Goal: Task Accomplishment & Management: Manage account settings

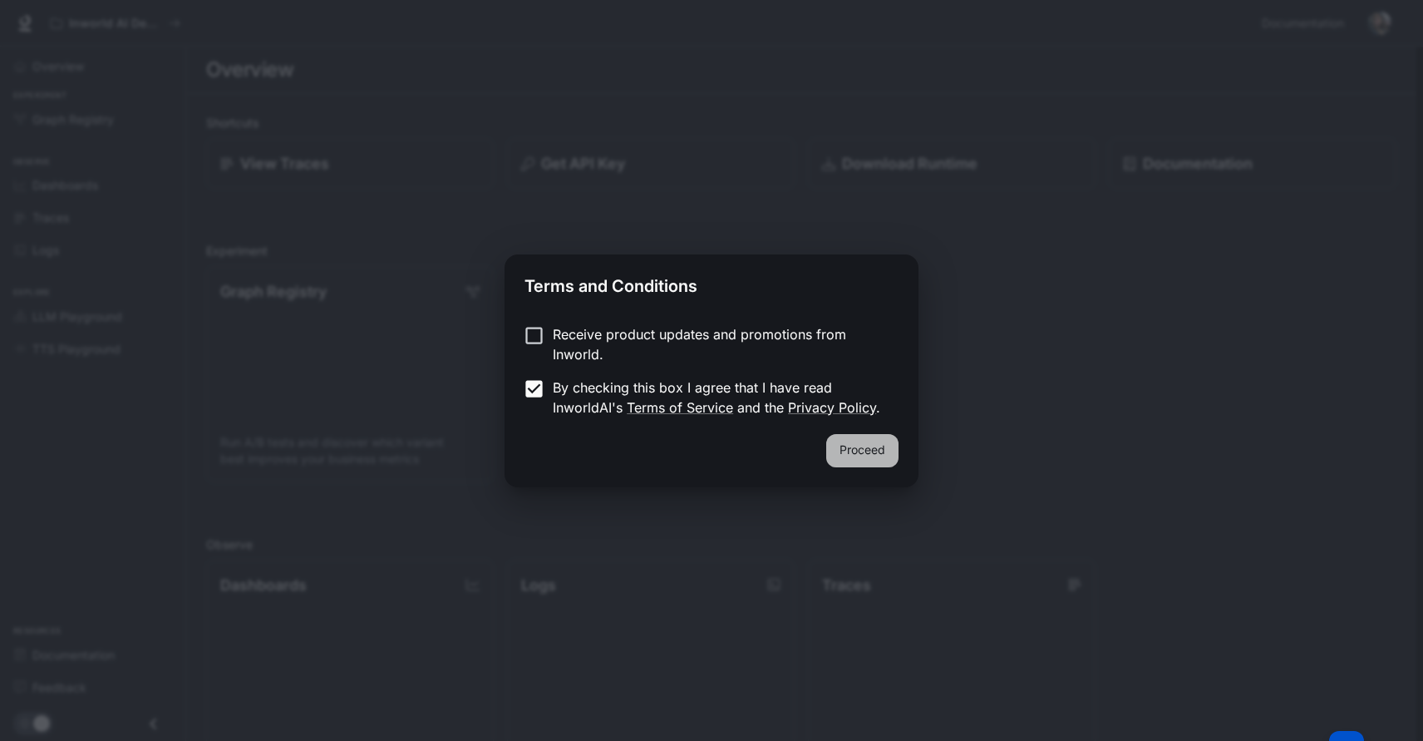
click at [852, 444] on button "Proceed" at bounding box center [862, 450] width 72 height 33
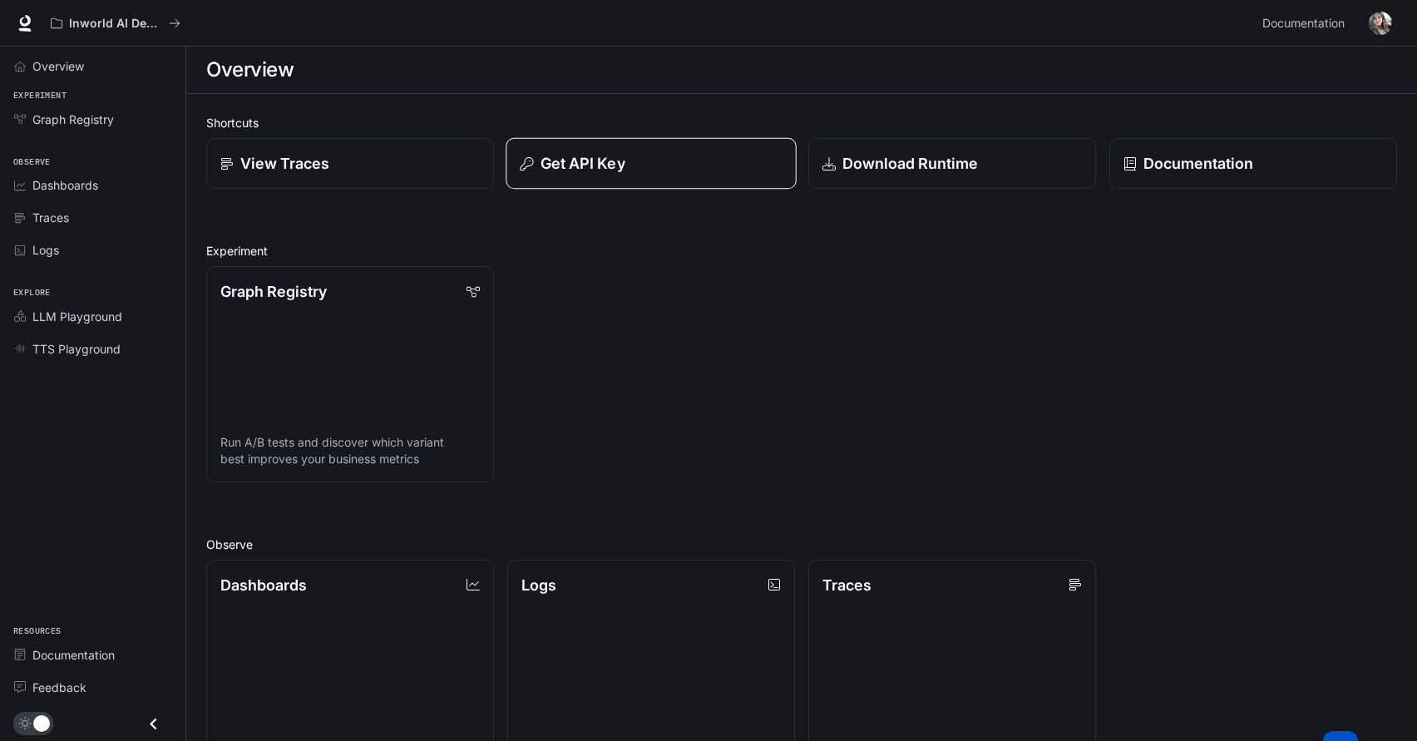
click at [599, 164] on p "Get API Key" at bounding box center [582, 163] width 85 height 22
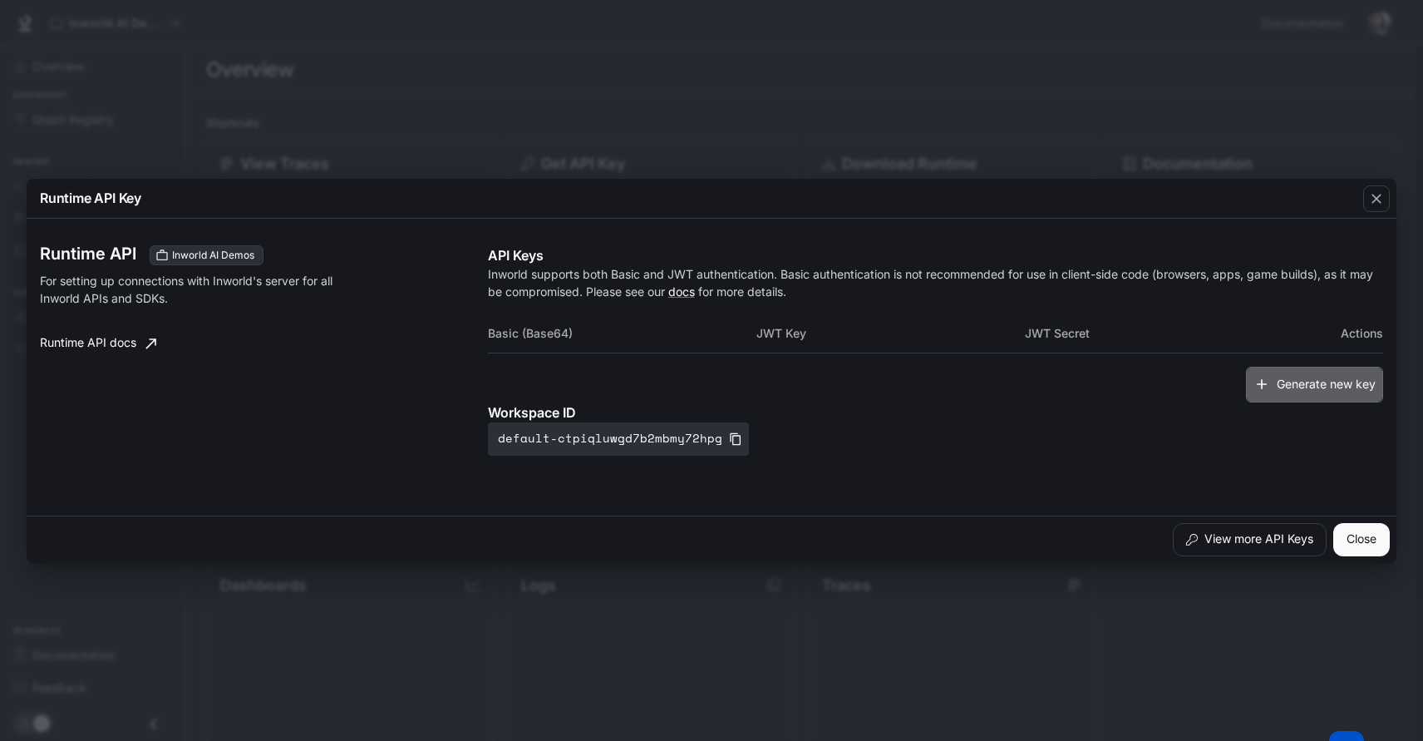
click at [1325, 385] on button "Generate new key" at bounding box center [1314, 385] width 137 height 36
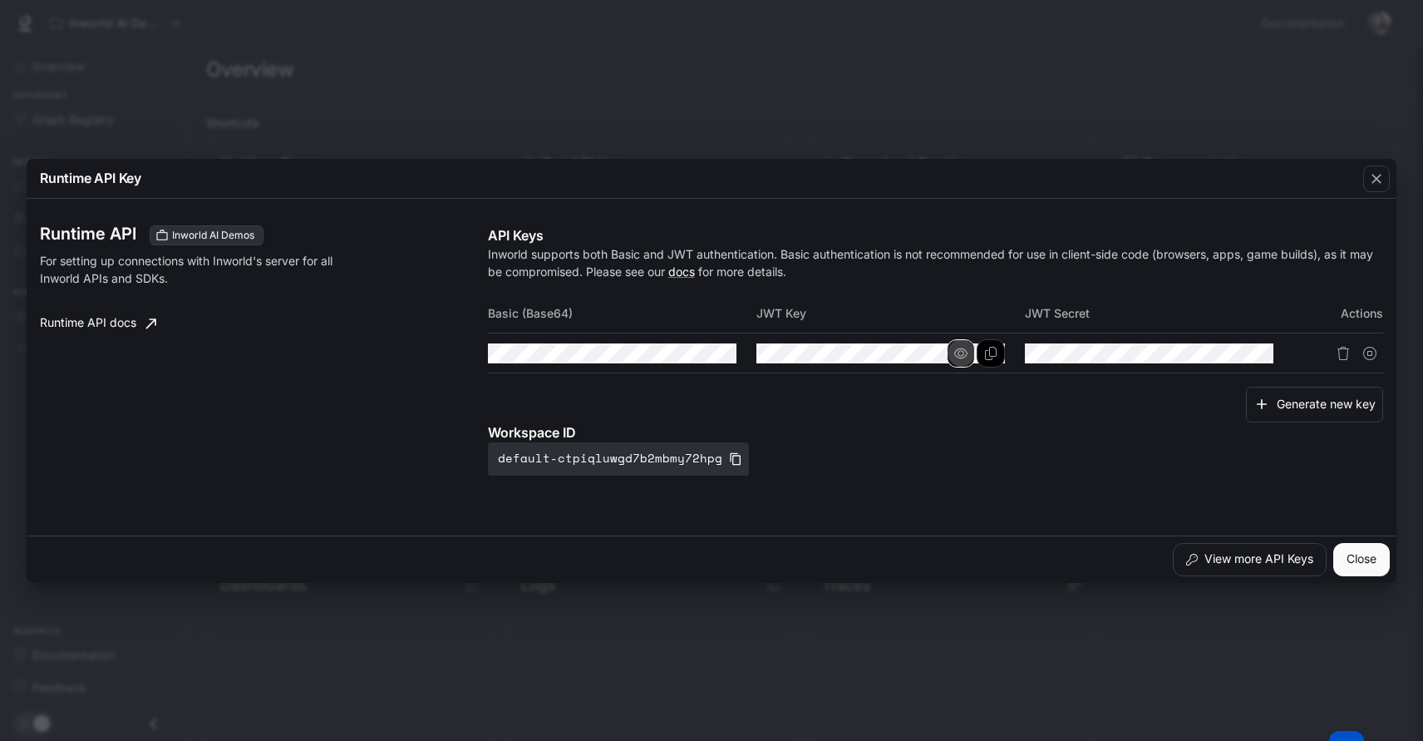
click at [964, 355] on icon "button" at bounding box center [961, 353] width 13 height 13
click at [694, 358] on icon "button" at bounding box center [692, 353] width 13 height 13
click at [692, 354] on icon "button" at bounding box center [692, 353] width 13 height 13
click at [1235, 563] on button "View more API Keys" at bounding box center [1250, 559] width 154 height 33
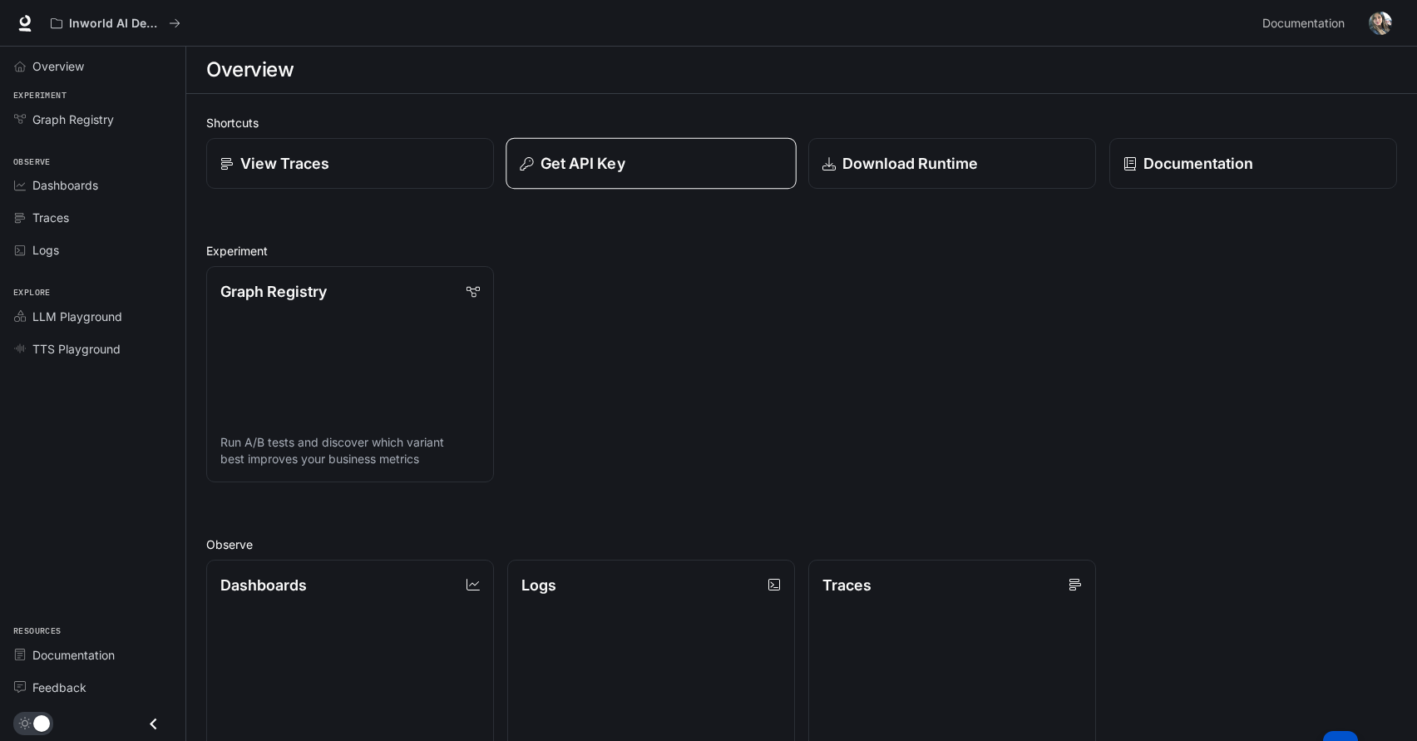
click at [612, 164] on p "Get API Key" at bounding box center [582, 163] width 85 height 22
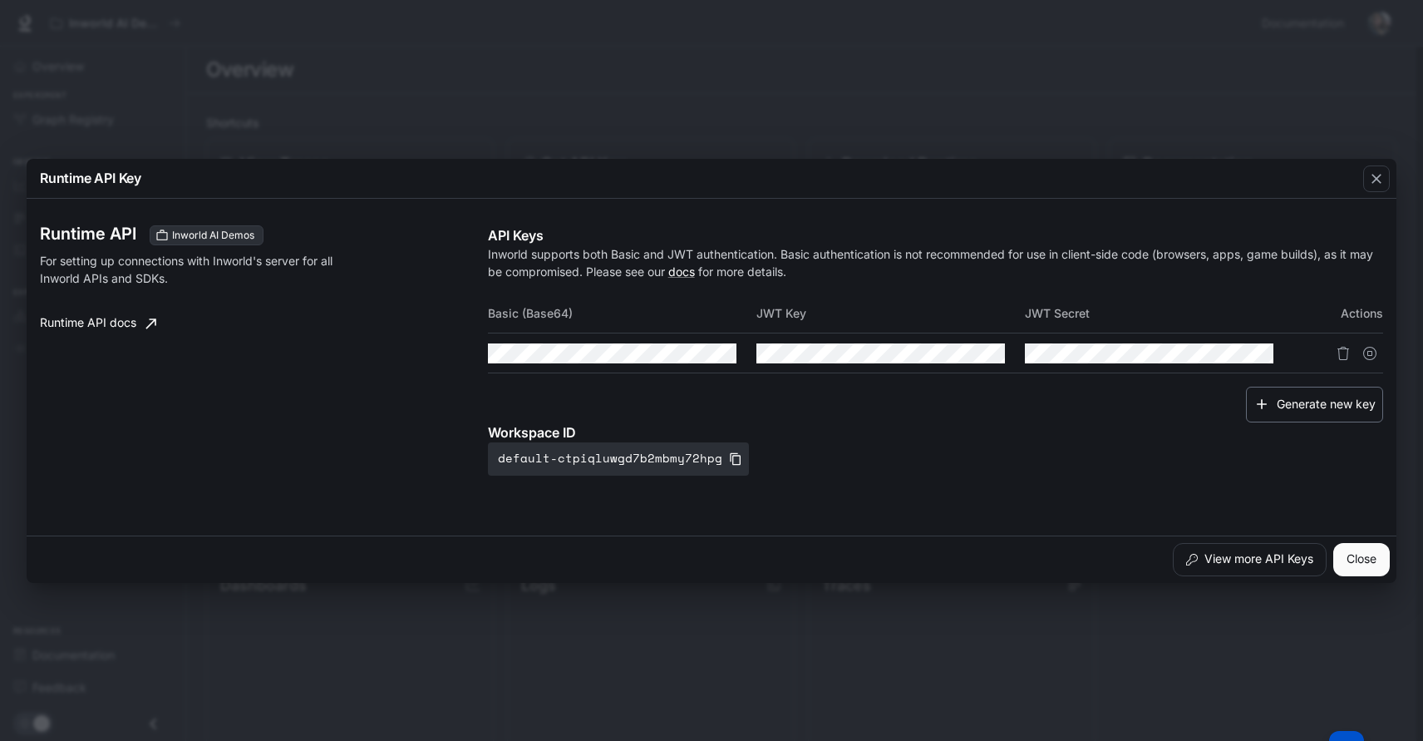
click at [1305, 409] on button "Generate new key" at bounding box center [1314, 405] width 137 height 36
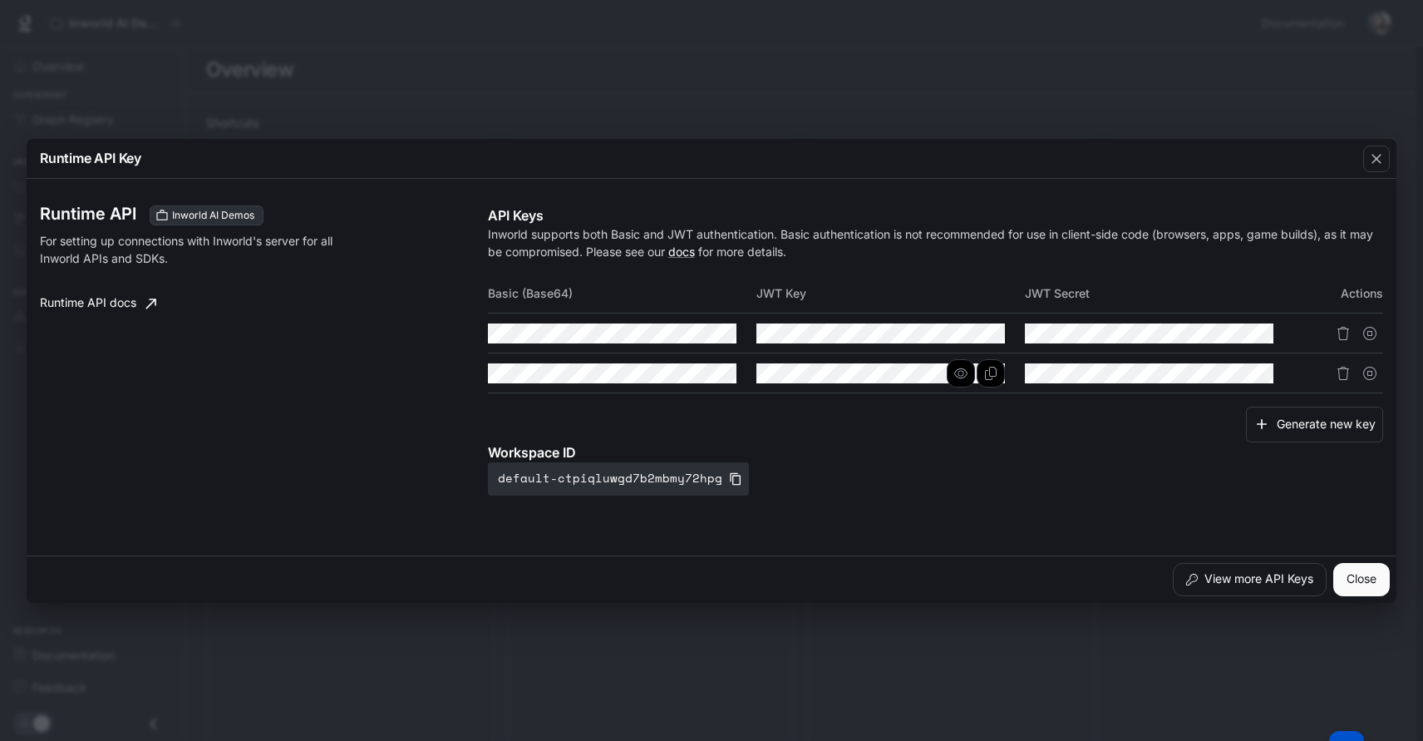
click at [993, 376] on keeper-lock "Open Keeper Popup" at bounding box center [993, 373] width 20 height 20
click at [723, 337] on keeper-lock "Open Keeper Popup" at bounding box center [724, 333] width 20 height 20
click at [1343, 373] on icon "Delete API key" at bounding box center [1343, 373] width 13 height 13
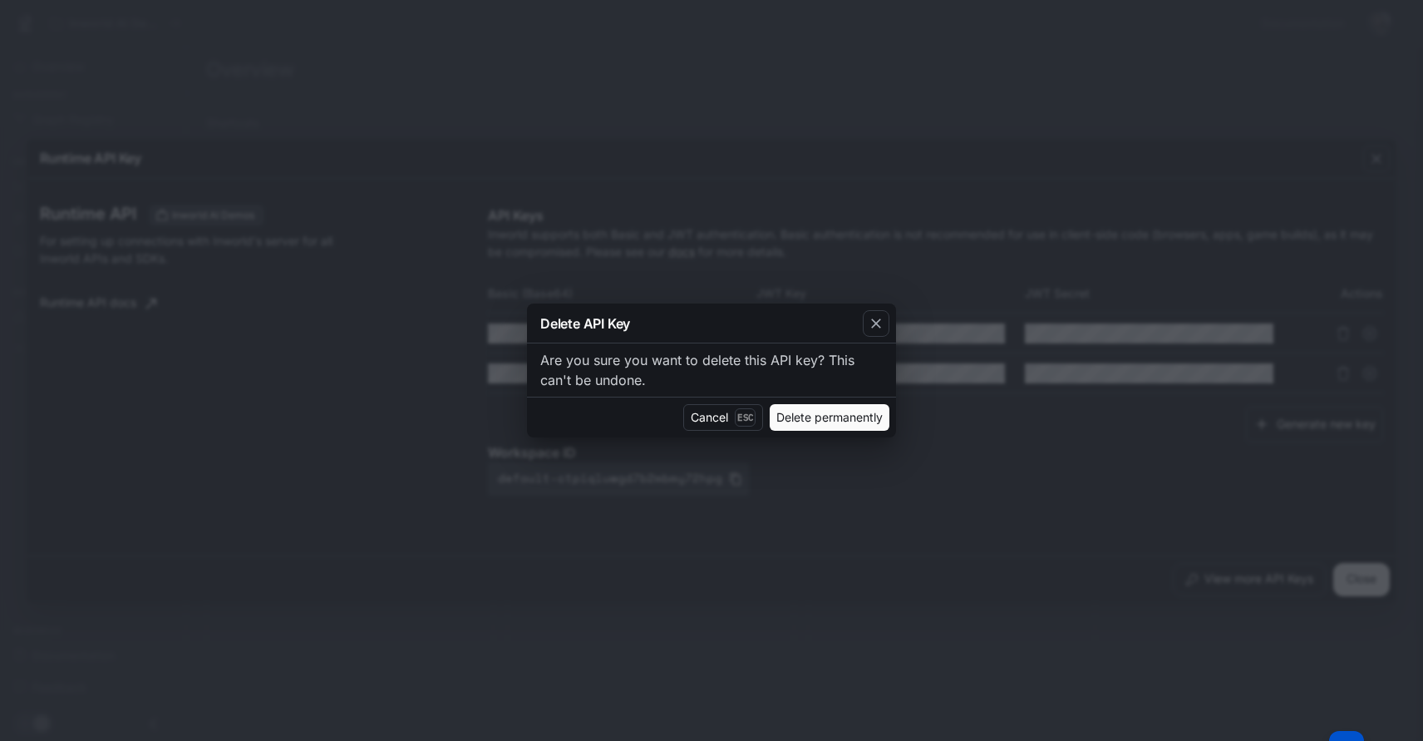
click at [850, 416] on button "Delete permanently" at bounding box center [830, 417] width 120 height 27
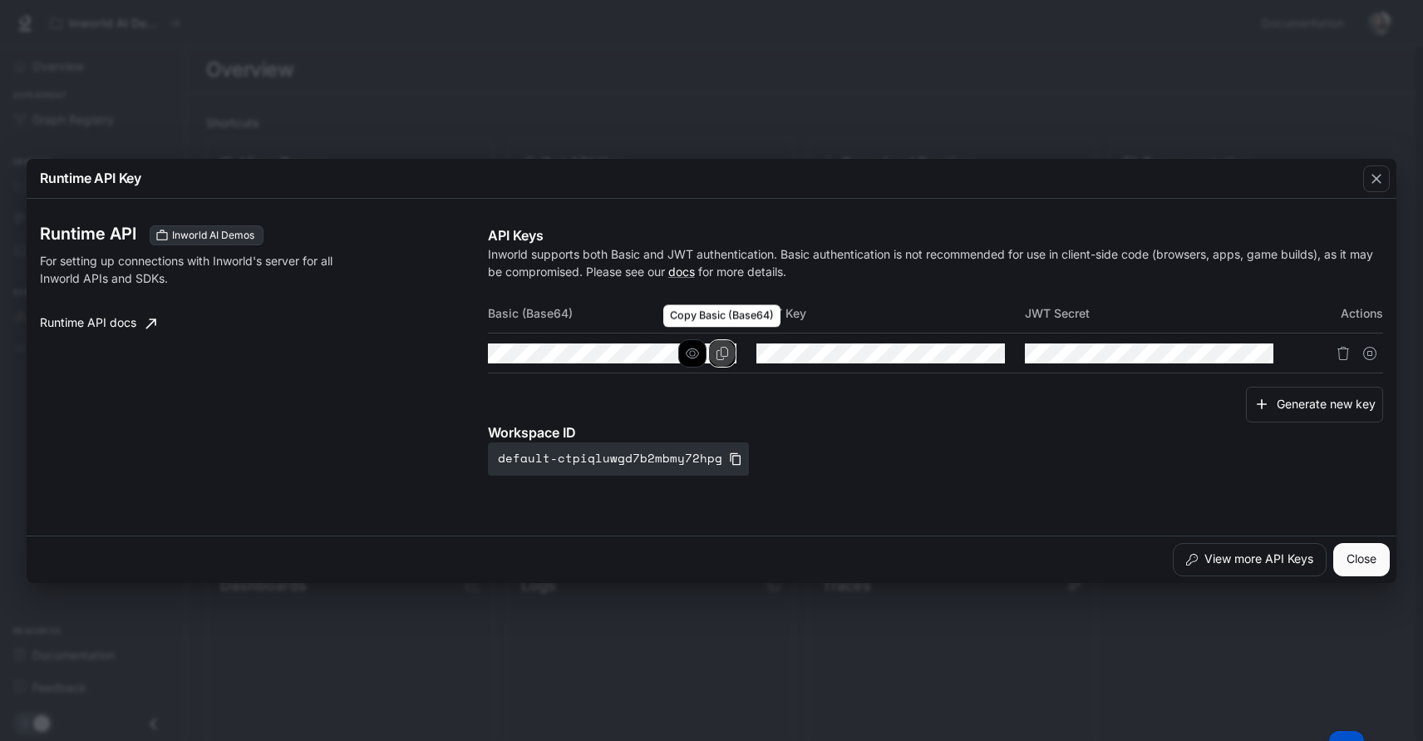
click at [735, 361] on button "Copy Basic (Base64)" at bounding box center [722, 353] width 28 height 28
click at [713, 359] on button "Copy Basic (Base64)" at bounding box center [722, 353] width 28 height 28
